Goal: Obtain resource: Obtain resource

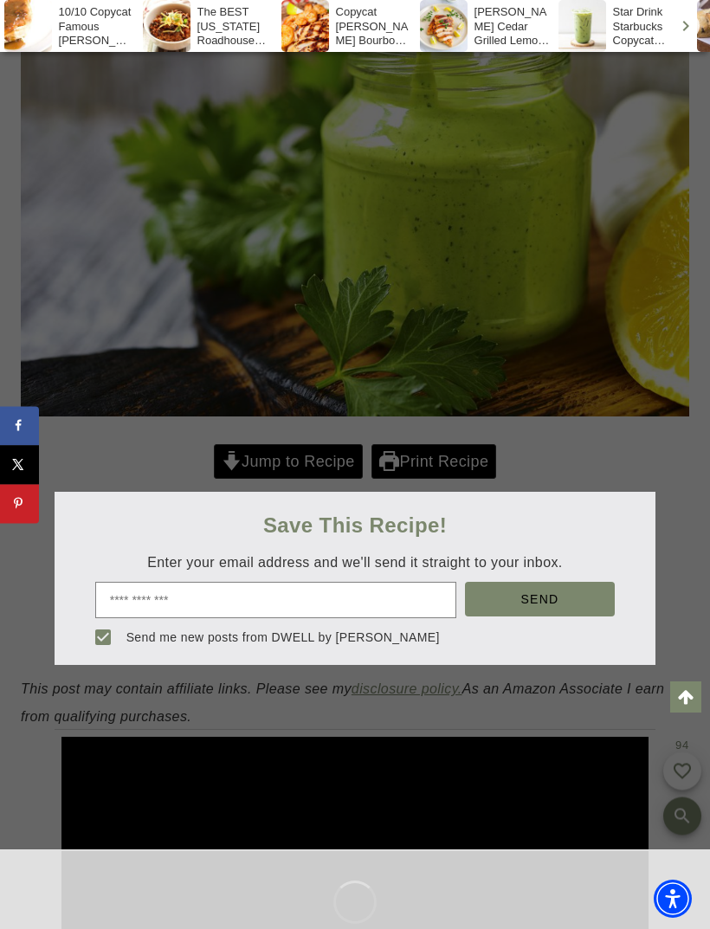
click at [293, 465] on div at bounding box center [355, 464] width 710 height 929
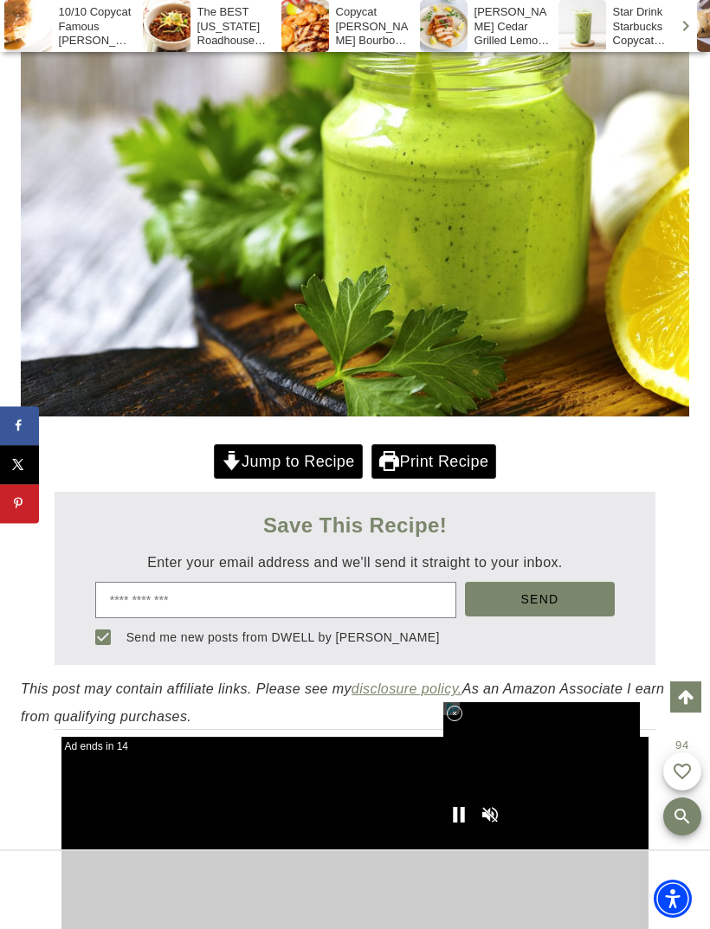
click at [452, 722] on icon at bounding box center [455, 714] width 15 height 15
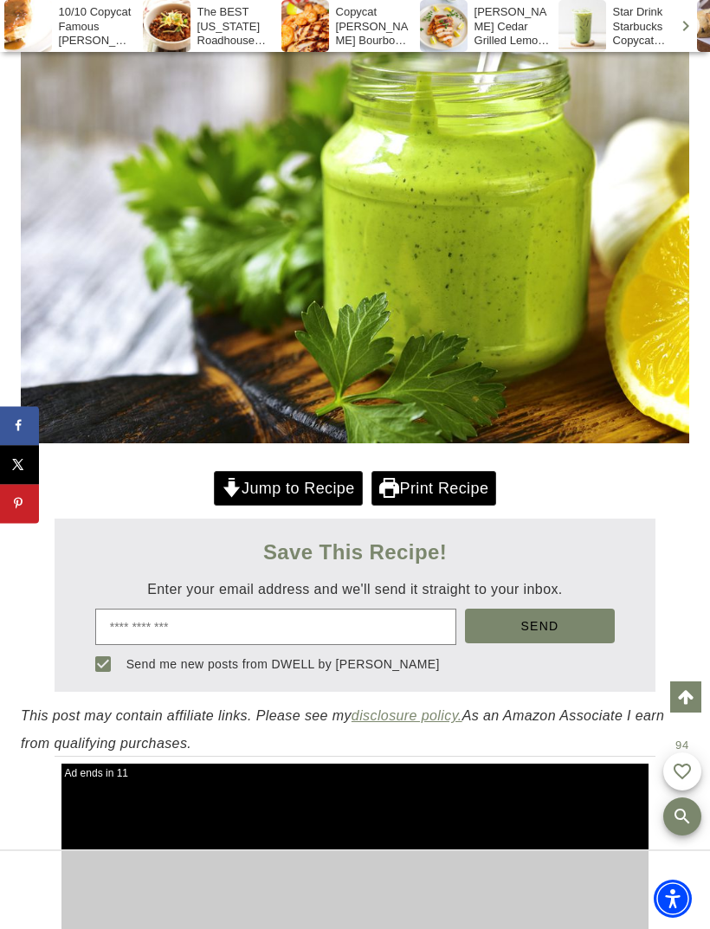
scroll to position [452, 0]
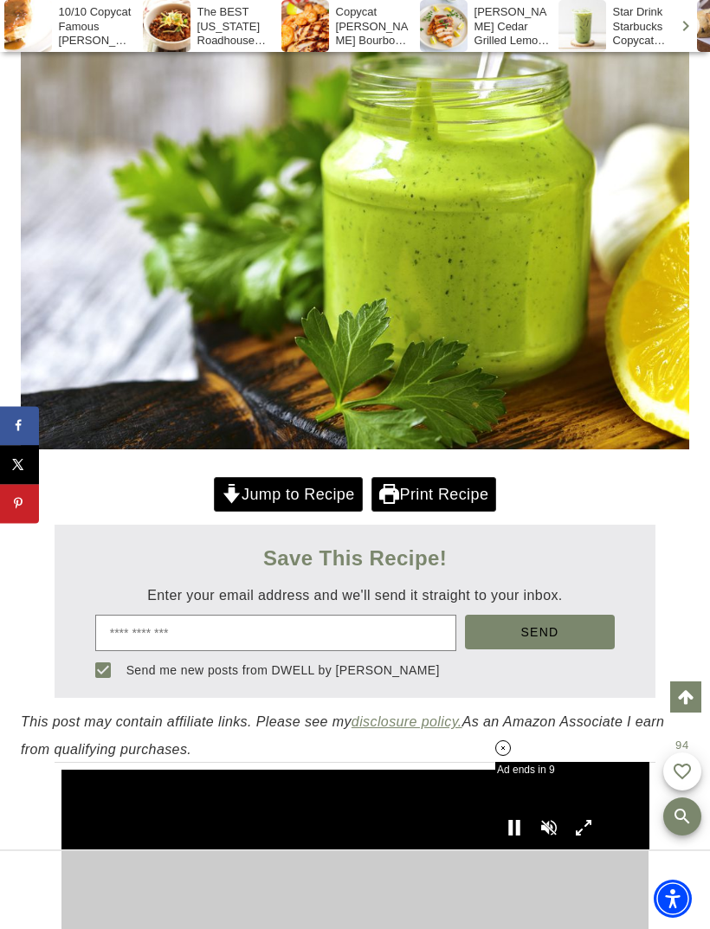
click at [238, 495] on link "Jump to Recipe" at bounding box center [288, 495] width 149 height 36
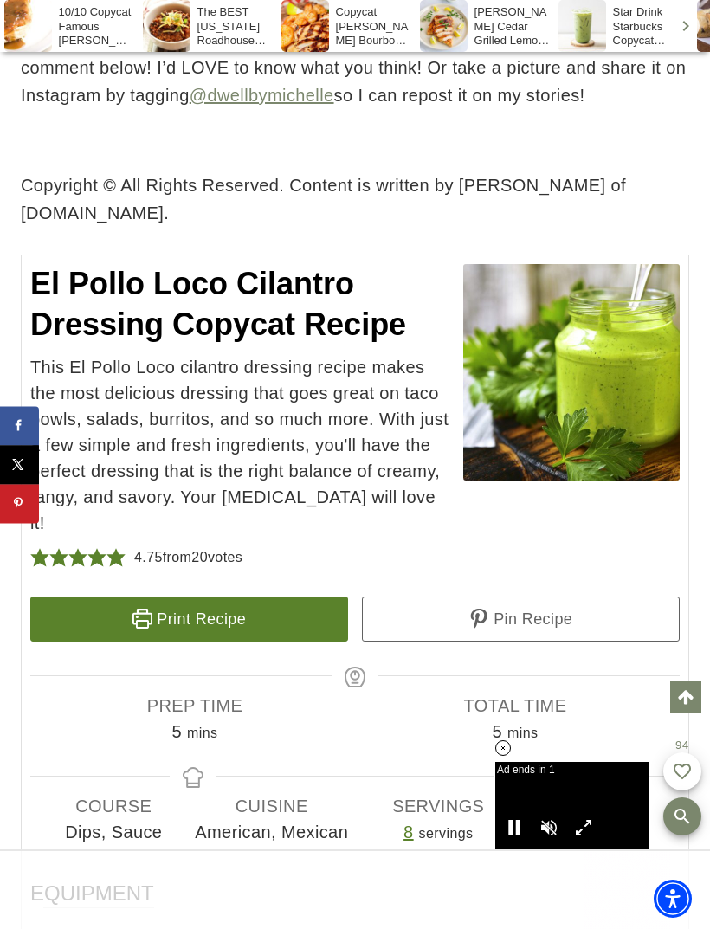
scroll to position [452, 0]
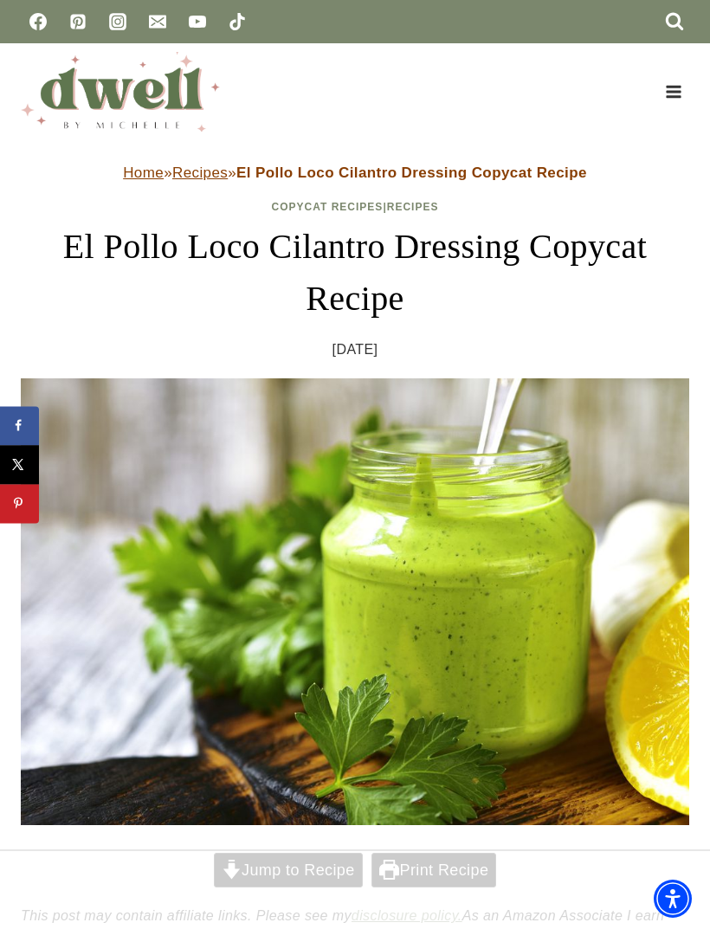
click at [236, 868] on div at bounding box center [355, 890] width 710 height 80
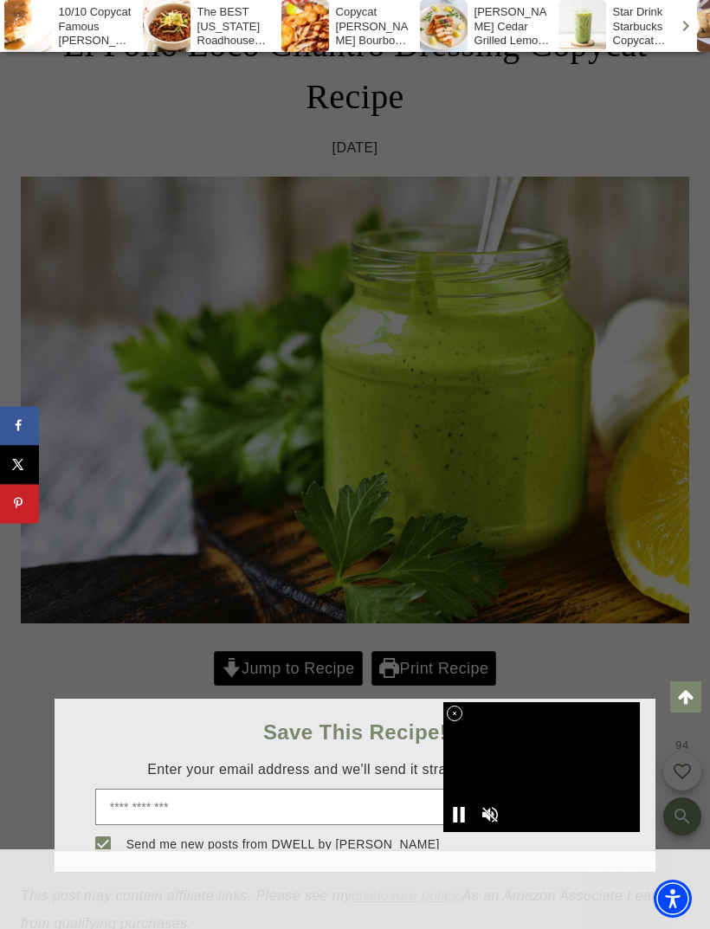
click at [465, 761] on div at bounding box center [541, 767] width 197 height 130
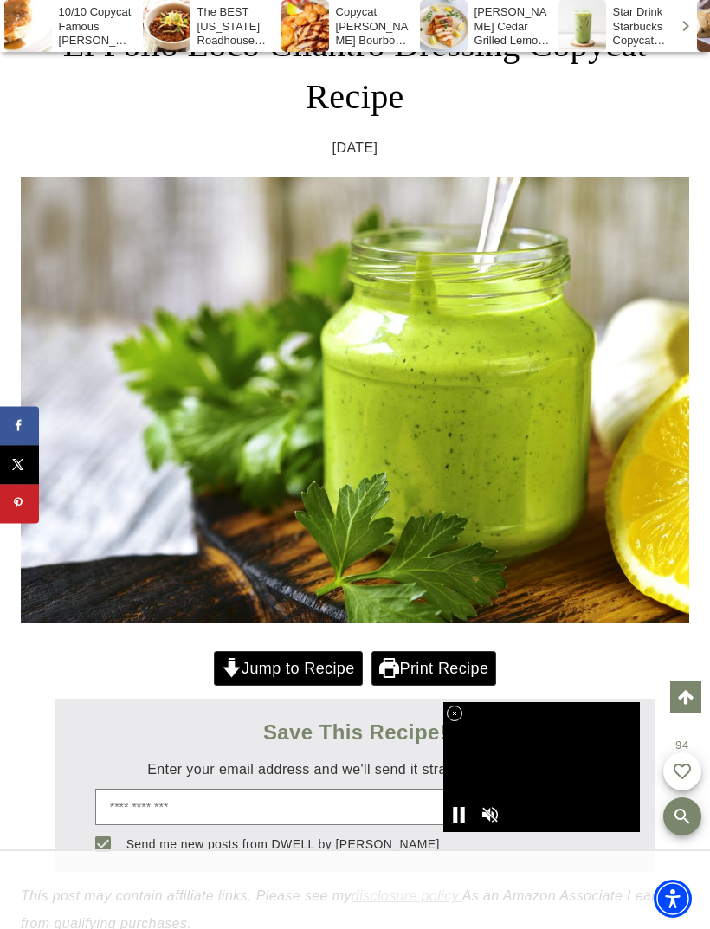
scroll to position [306, 0]
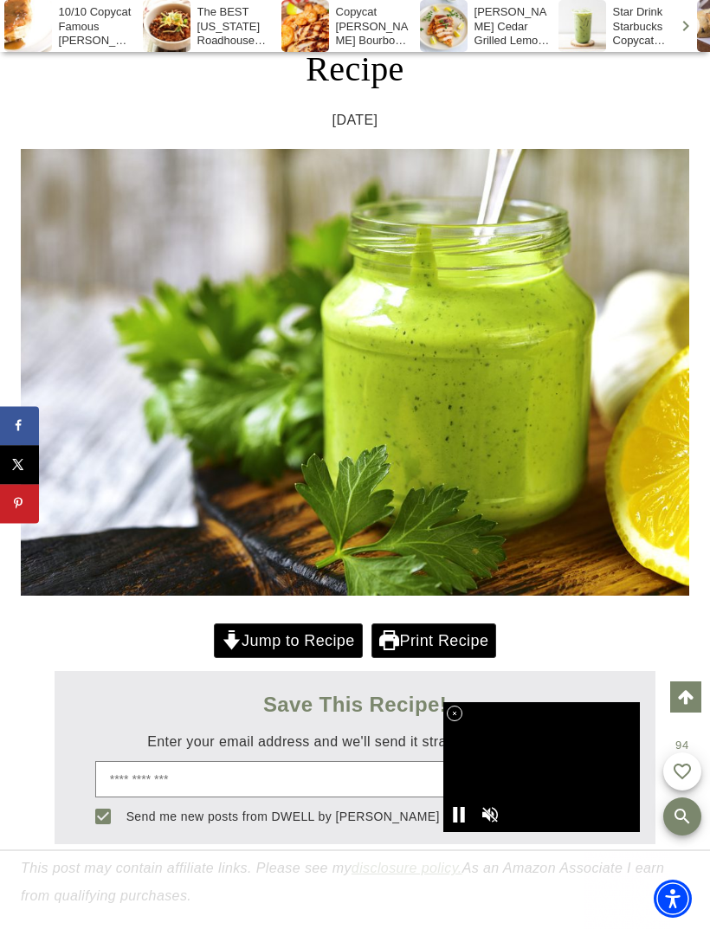
click at [465, 713] on div at bounding box center [541, 767] width 197 height 130
click at [455, 716] on icon at bounding box center [455, 714] width 15 height 15
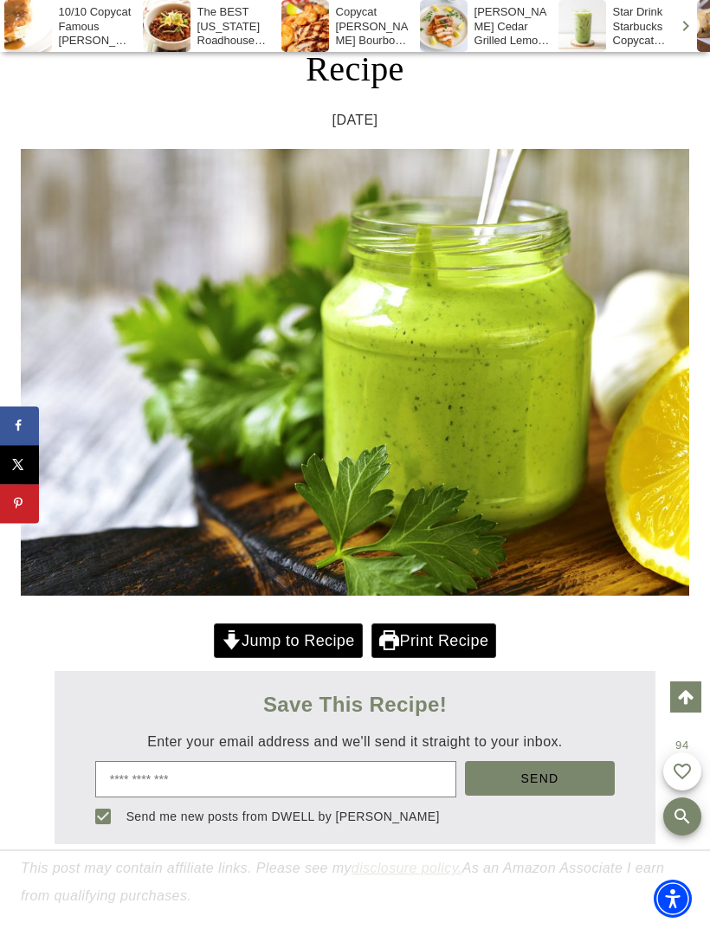
click at [282, 643] on link "Jump to Recipe" at bounding box center [288, 642] width 149 height 36
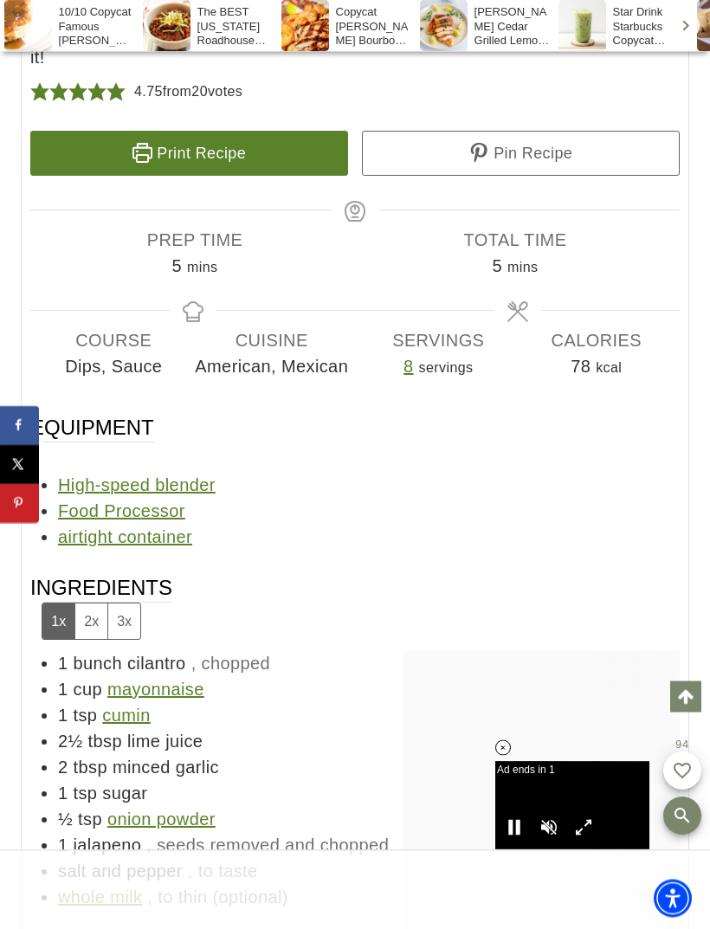
click at [179, 165] on link "Print Recipe" at bounding box center [189, 154] width 318 height 45
